Goal: Information Seeking & Learning: Learn about a topic

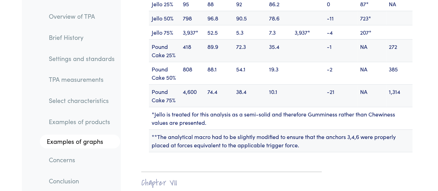
scroll to position [9447, 0]
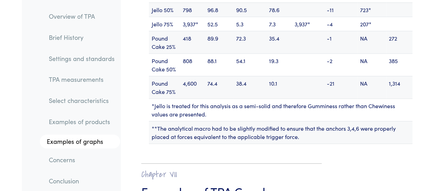
drag, startPoint x: 363, startPoint y: 111, endPoint x: 381, endPoint y: 118, distance: 19.3
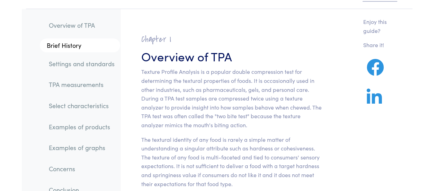
scroll to position [0, 0]
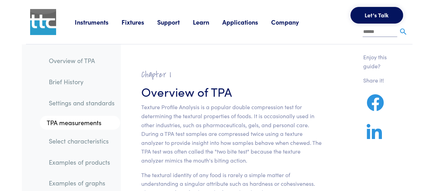
click at [78, 61] on link "Overview of TPA" at bounding box center [81, 61] width 77 height 16
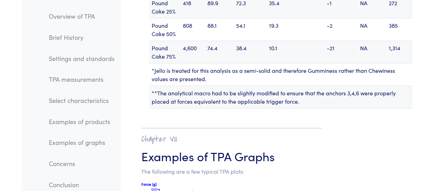
scroll to position [9482, 0]
